Goal: Information Seeking & Learning: Find specific fact

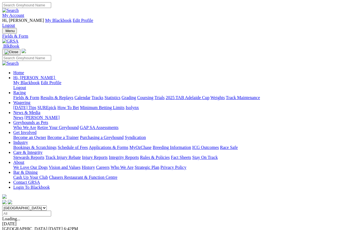
scroll to position [4, 0]
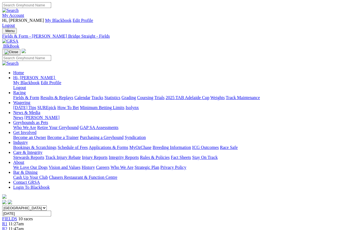
scroll to position [0, 28]
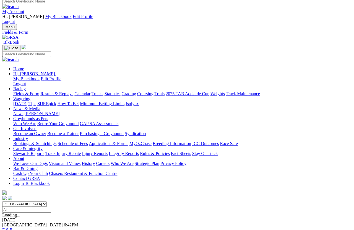
scroll to position [36, 0]
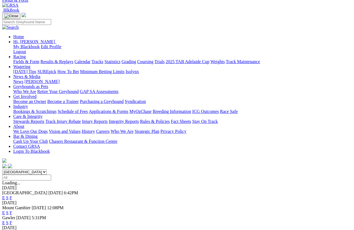
click at [12, 195] on link "F" at bounding box center [11, 197] width 2 height 5
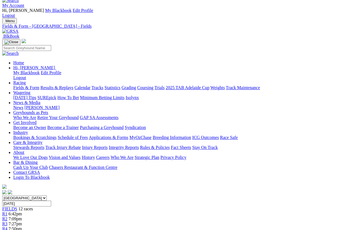
scroll to position [11, 0]
click at [121, 85] on link "Statistics" at bounding box center [113, 87] width 16 height 5
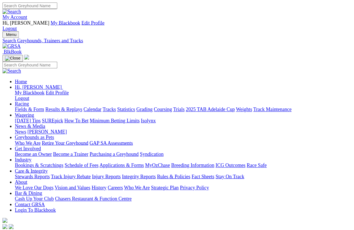
scroll to position [4, 0]
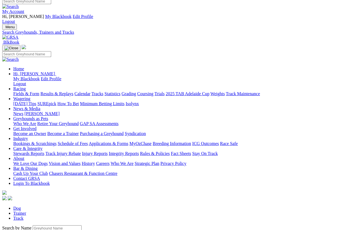
click at [33, 205] on input "Search by Greyhound name" at bounding box center [57, 228] width 49 height 6
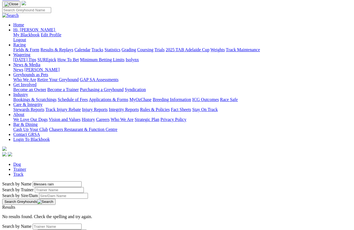
click at [56, 199] on button "Search Greyhounds" at bounding box center [28, 202] width 53 height 6
click at [52, 181] on input "Blesses rain" at bounding box center [57, 184] width 49 height 6
type input "Blessed rain"
click at [56, 199] on button "Search Greyhounds" at bounding box center [28, 202] width 53 height 6
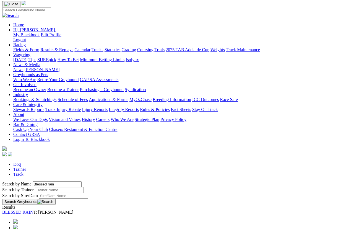
click at [33, 205] on link "BLESSED RAIN" at bounding box center [17, 212] width 31 height 5
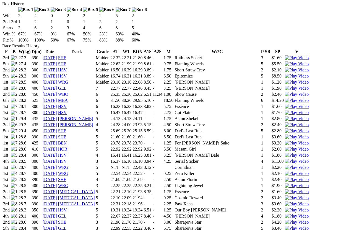
scroll to position [395, 0]
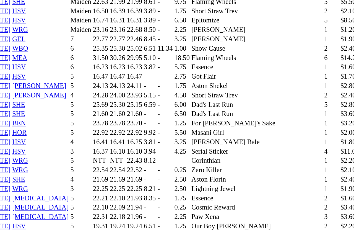
scroll to position [461, 0]
